Goal: Navigation & Orientation: Find specific page/section

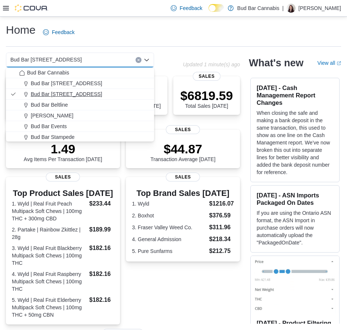
click at [58, 89] on button "Bud Bar [STREET_ADDRESS]" at bounding box center [80, 94] width 148 height 11
